Goal: Information Seeking & Learning: Learn about a topic

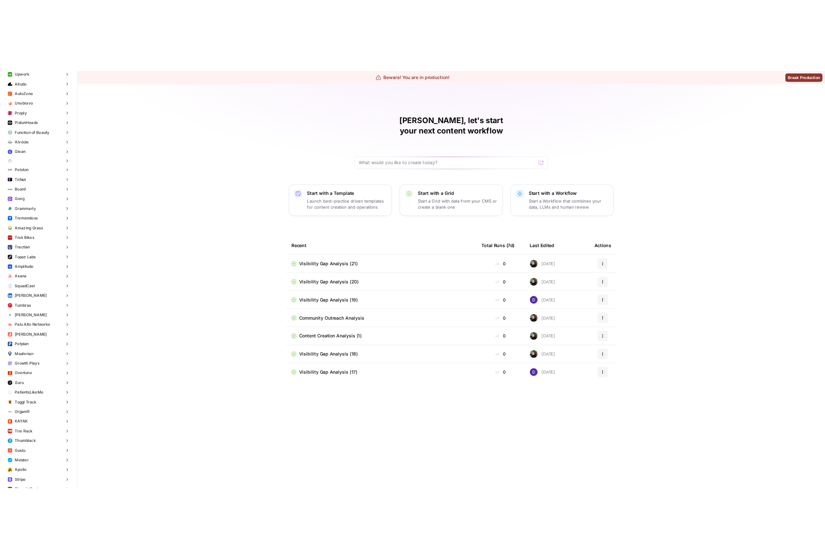
scroll to position [1271, 0]
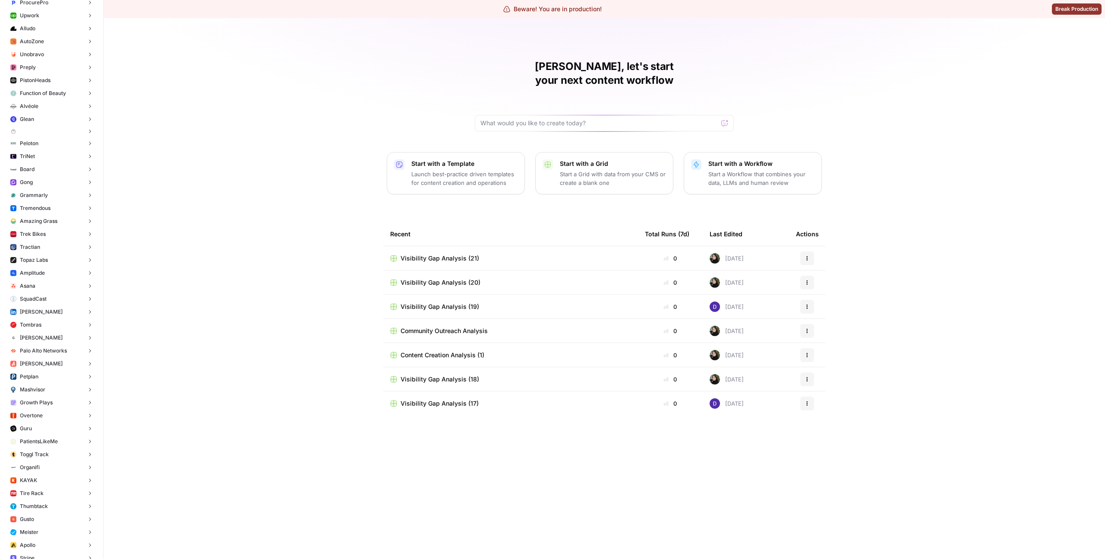
click at [38, 186] on button "Gong" at bounding box center [51, 182] width 89 height 13
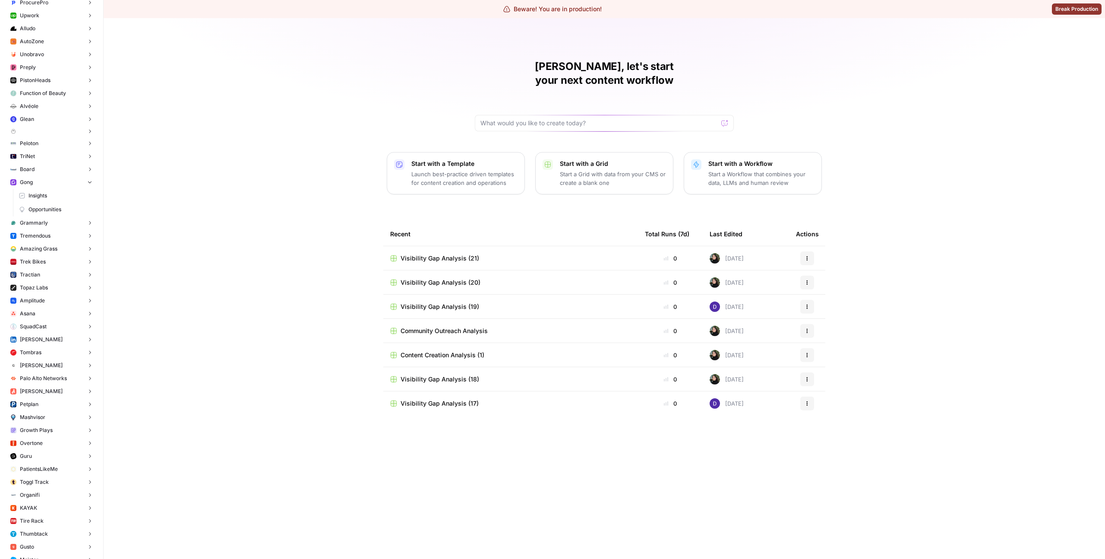
click at [42, 195] on span "Insights" at bounding box center [60, 196] width 64 height 8
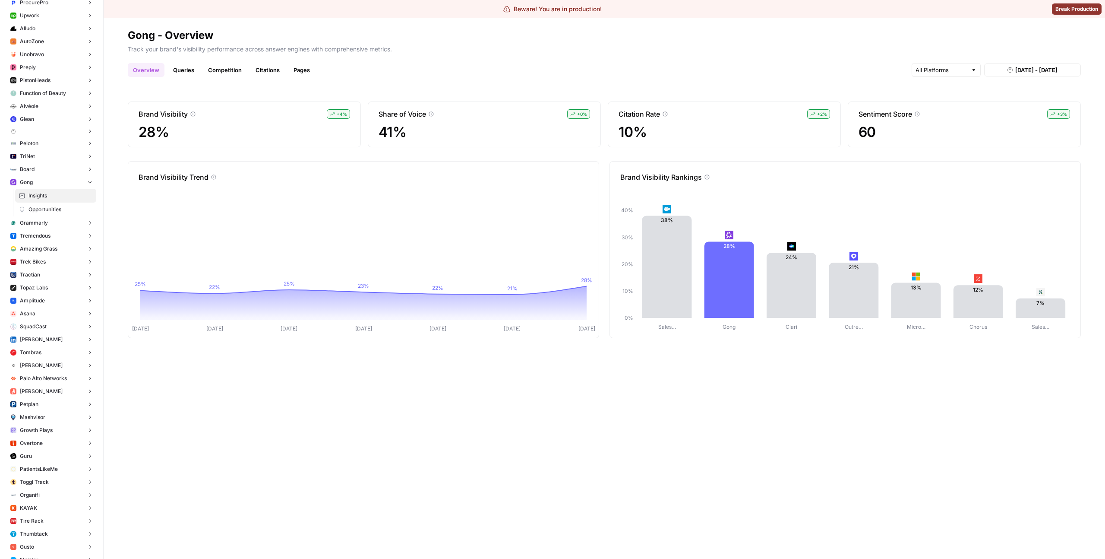
click at [183, 64] on link "Queries" at bounding box center [184, 70] width 32 height 14
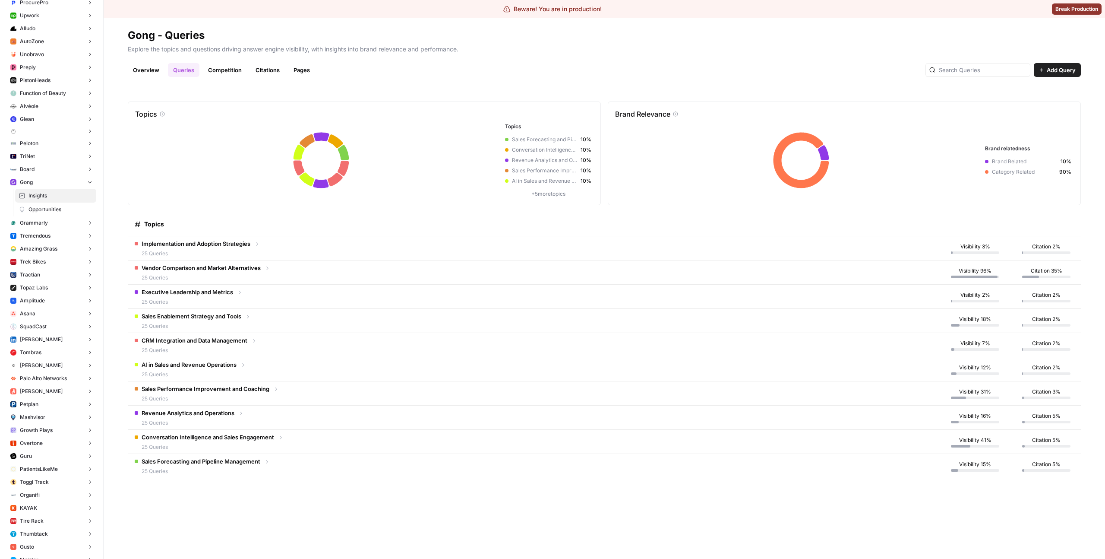
click at [258, 70] on link "Citations" at bounding box center [267, 70] width 35 height 14
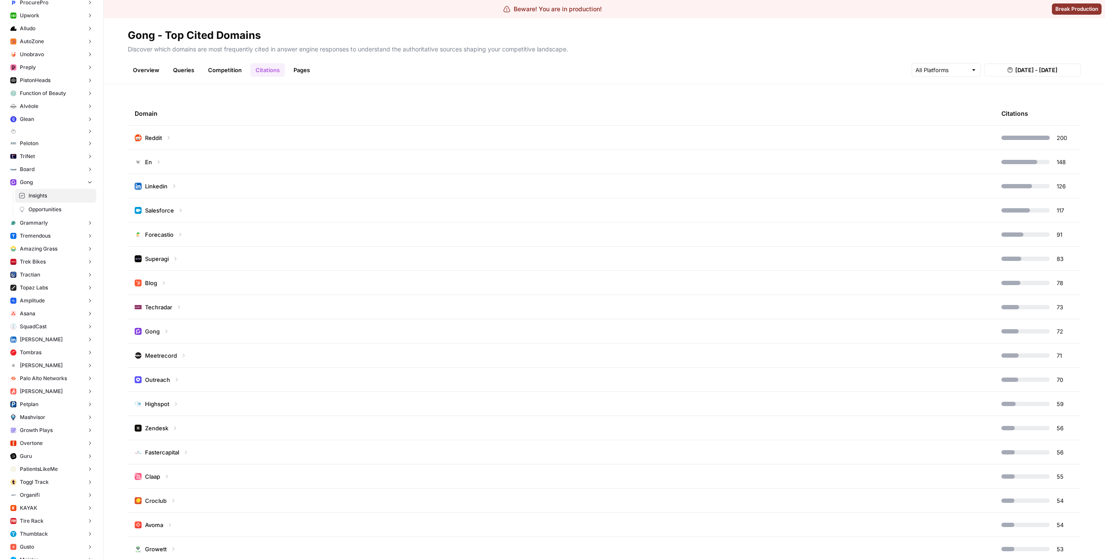
click at [323, 134] on td "Reddit" at bounding box center [561, 138] width 867 height 24
click at [209, 132] on td "Reddit" at bounding box center [561, 138] width 867 height 24
click at [185, 139] on td "Reddit" at bounding box center [561, 138] width 867 height 24
click at [156, 163] on icon at bounding box center [158, 162] width 6 height 6
click at [160, 162] on icon at bounding box center [158, 161] width 6 height 6
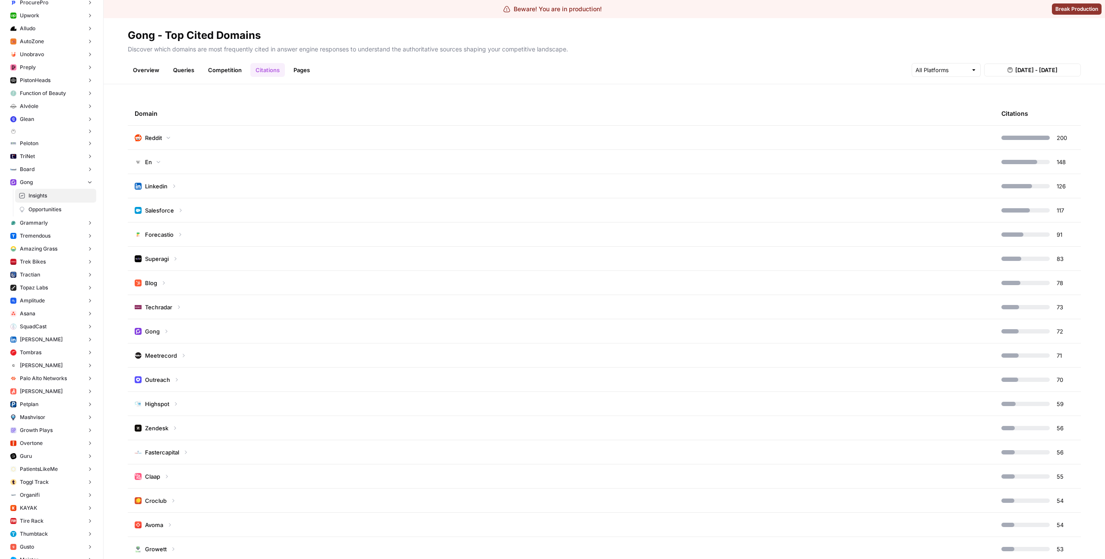
click at [178, 184] on td "Linkedin" at bounding box center [561, 186] width 867 height 24
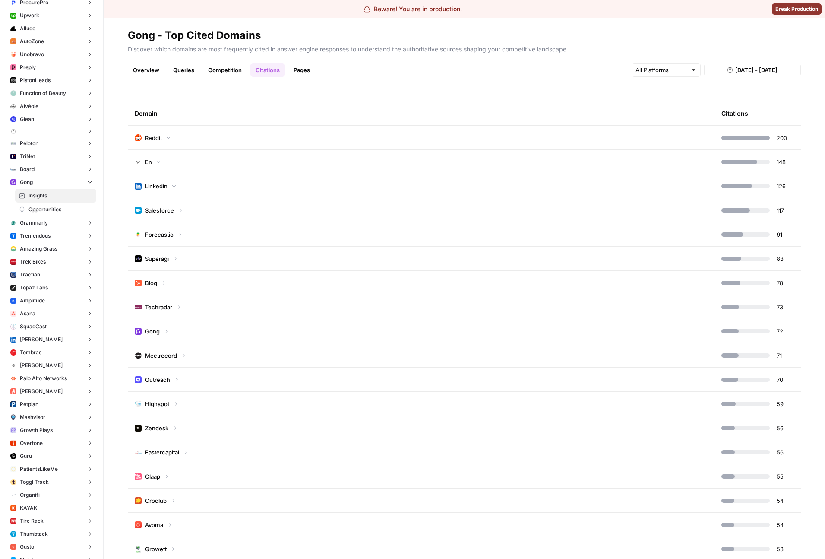
click at [373, 176] on td "Linkedin" at bounding box center [421, 186] width 587 height 24
click at [330, 211] on td "Salesforce" at bounding box center [421, 210] width 587 height 24
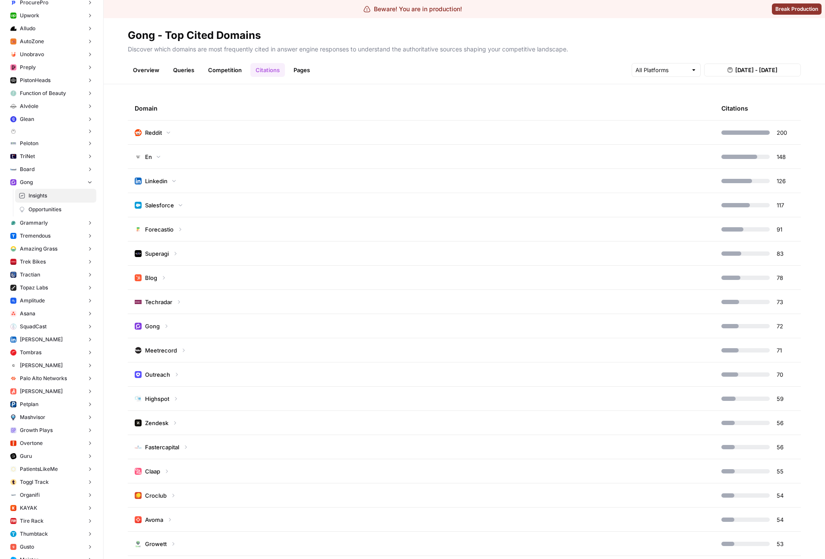
click at [361, 95] on div "Domain Citations Reddit 200 En 148 Linkedin 126 Salesforce 117 Forecastio 91 Su…" at bounding box center [464, 321] width 721 height 475
click at [651, 13] on div "Beware! You are in production! Break Production" at bounding box center [412, 9] width 825 height 18
